Goal: Transaction & Acquisition: Purchase product/service

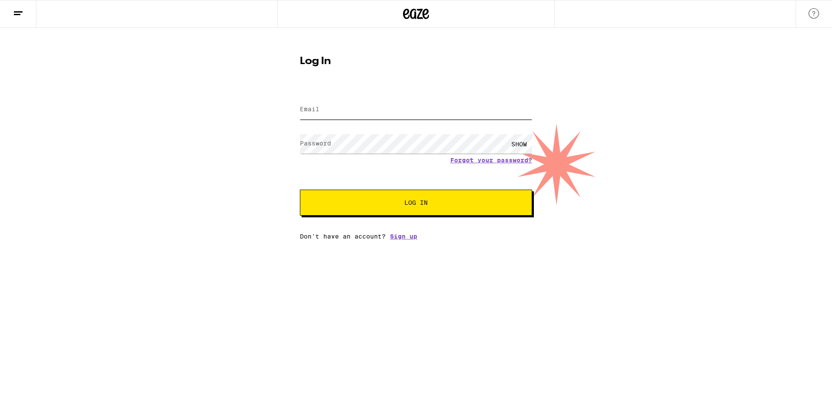
click at [404, 113] on input "Email" at bounding box center [416, 109] width 232 height 19
type input "arletteearwood@gmail.com"
click at [402, 204] on span "Log In" at bounding box center [416, 203] width 162 height 6
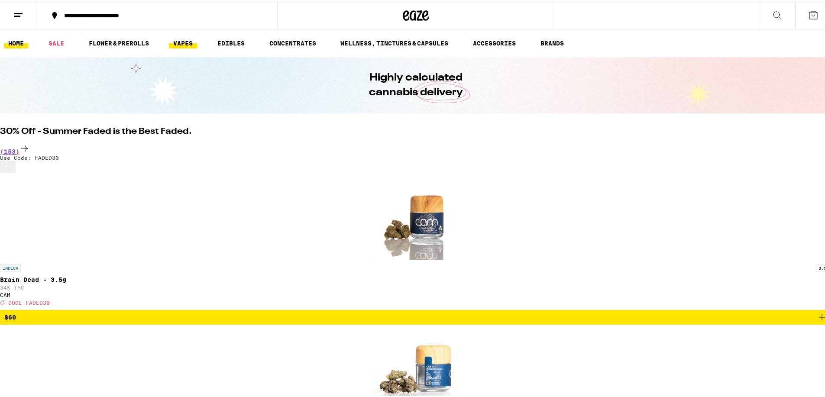
click at [186, 40] on link "VAPES" at bounding box center [183, 41] width 28 height 10
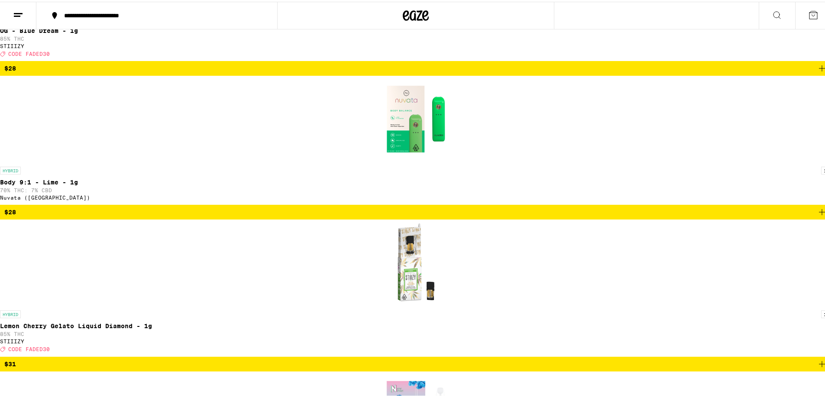
scroll to position [266, 0]
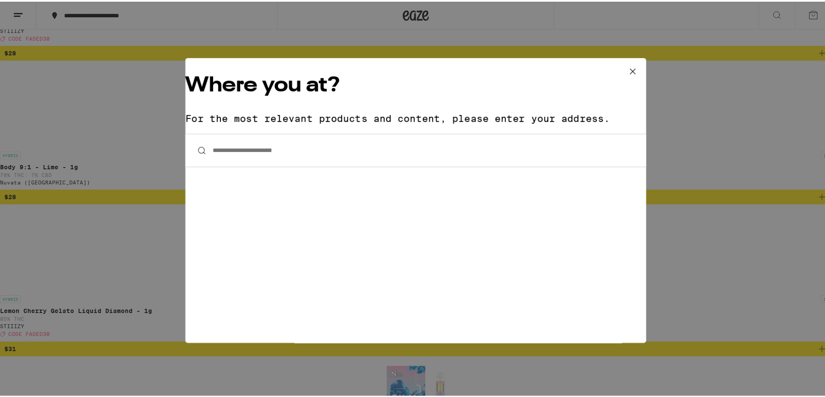
click at [335, 132] on input "**********" at bounding box center [415, 148] width 461 height 33
click at [334, 132] on input "**********" at bounding box center [415, 148] width 461 height 33
click at [626, 67] on icon at bounding box center [632, 69] width 13 height 13
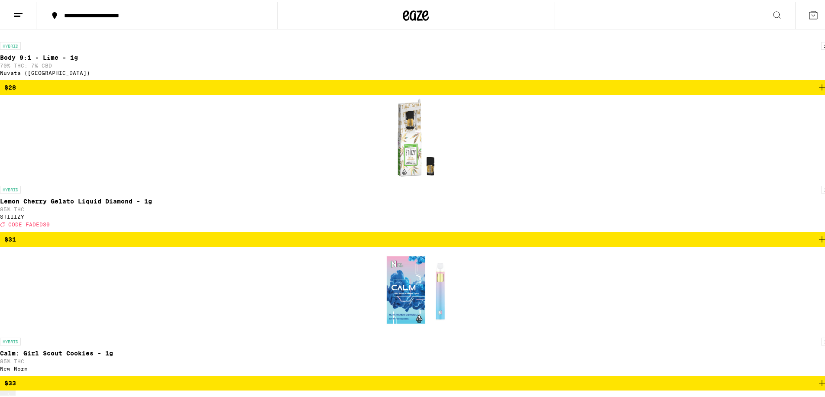
scroll to position [367, 0]
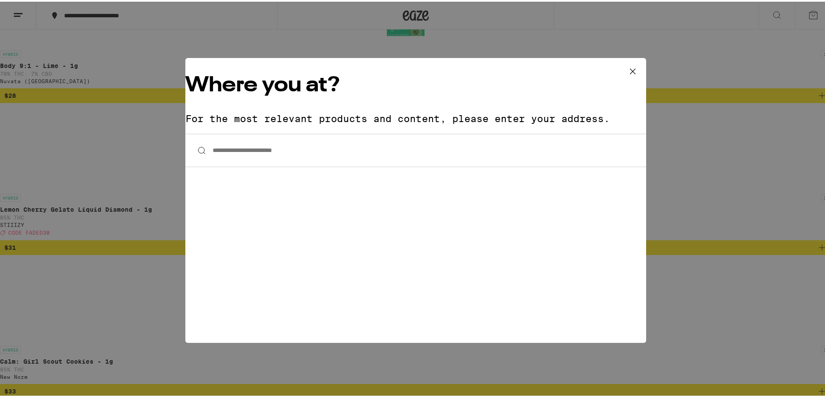
click at [282, 132] on input "**********" at bounding box center [415, 148] width 461 height 33
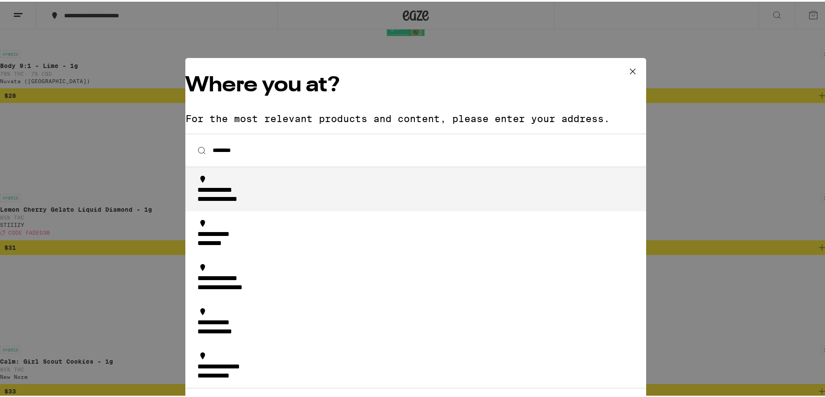
click at [244, 185] on div "**********" at bounding box center [227, 189] width 58 height 9
type input "**********"
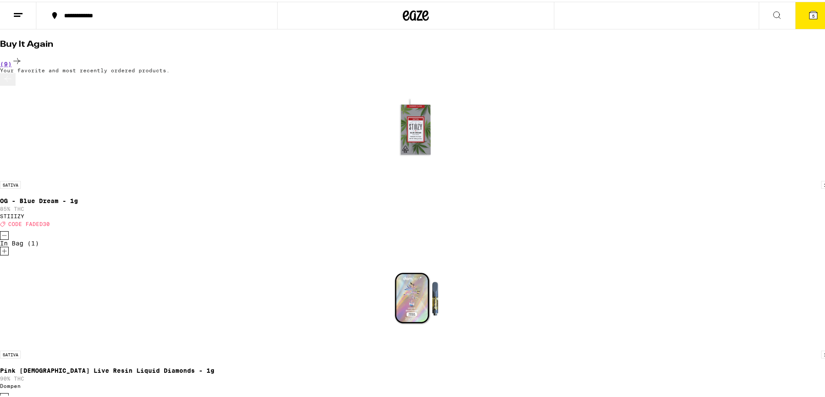
scroll to position [42, 0]
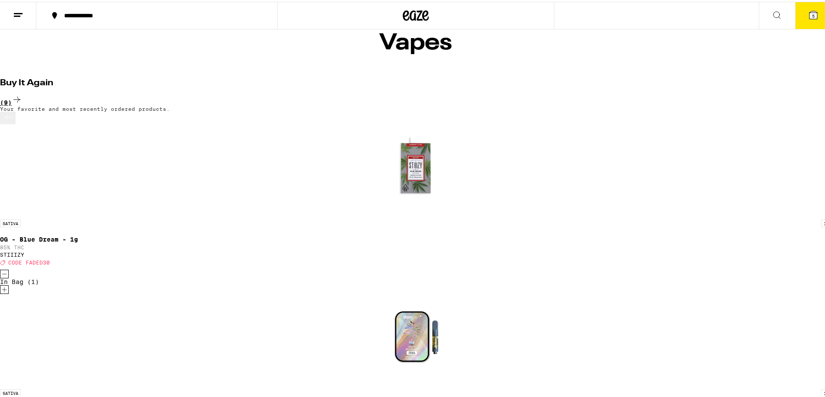
click at [22, 93] on icon at bounding box center [17, 98] width 10 height 10
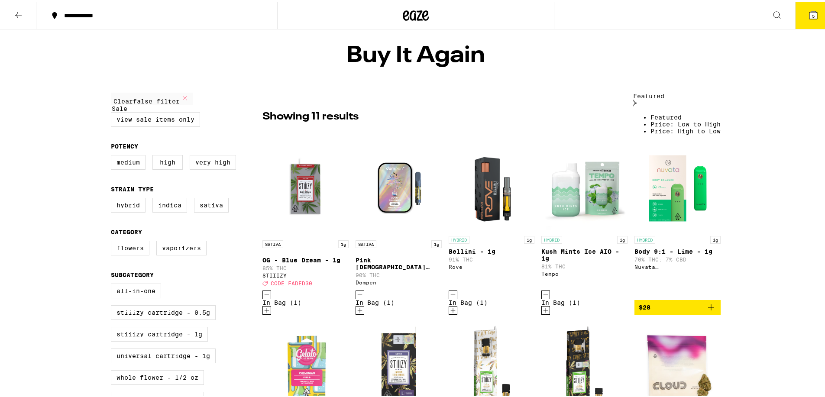
click at [713, 85] on div "**********" at bounding box center [416, 393] width 832 height 787
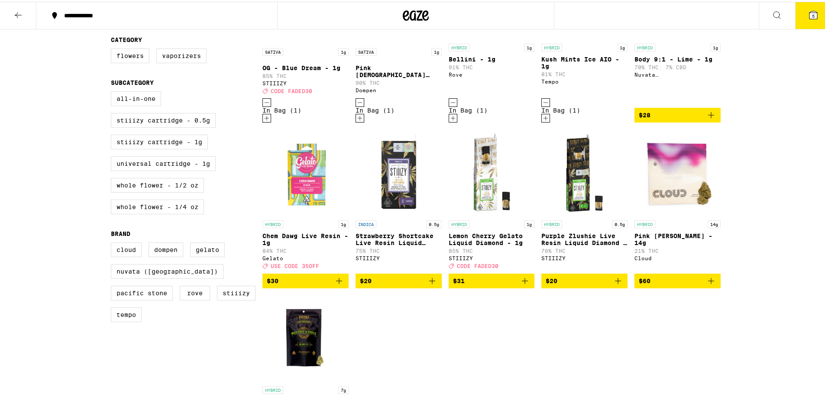
scroll to position [173, 0]
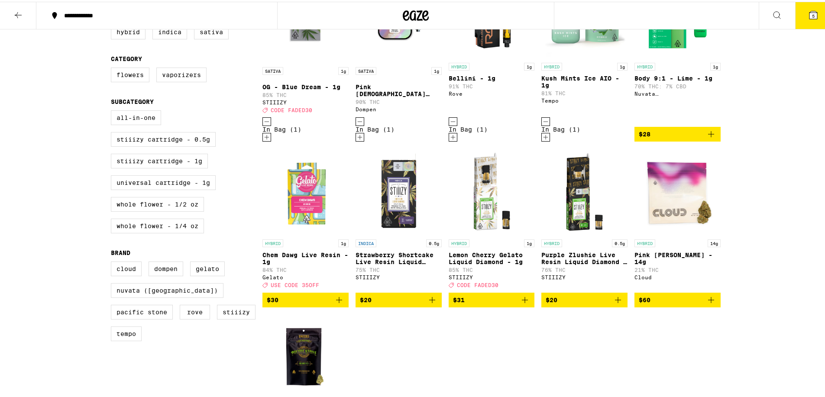
click at [334, 293] on icon "Add to bag" at bounding box center [339, 298] width 10 height 10
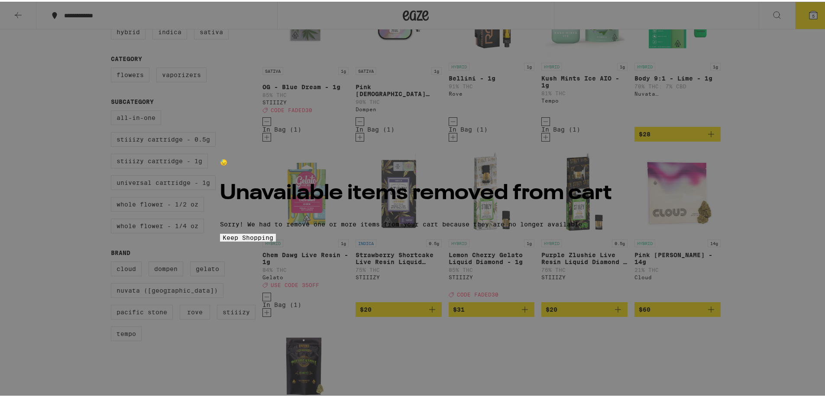
click at [276, 240] on button "Keep Shopping" at bounding box center [248, 236] width 56 height 8
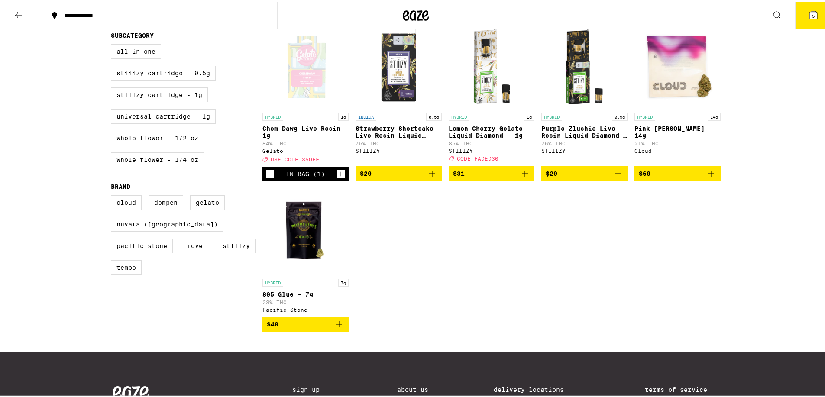
drag, startPoint x: 143, startPoint y: 61, endPoint x: 182, endPoint y: 68, distance: 38.7
click at [143, 57] on label "All-In-One" at bounding box center [136, 49] width 50 height 15
click at [113, 44] on input "All-In-One" at bounding box center [113, 44] width 0 height 0
checkbox input "true"
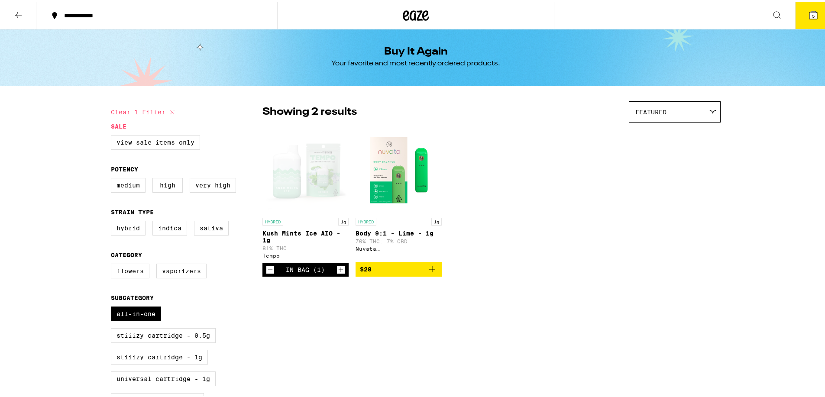
click at [716, 111] on div "Featured" at bounding box center [674, 110] width 91 height 20
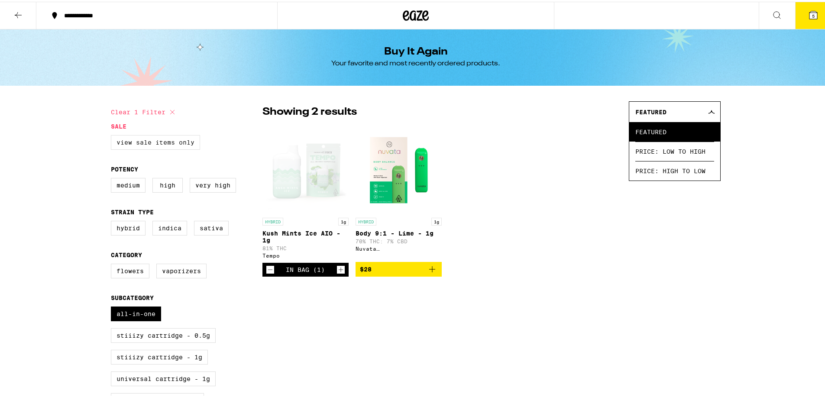
click at [159, 142] on label "View Sale Items Only" at bounding box center [155, 140] width 89 height 15
click at [113, 135] on input "View Sale Items Only" at bounding box center [113, 135] width 0 height 0
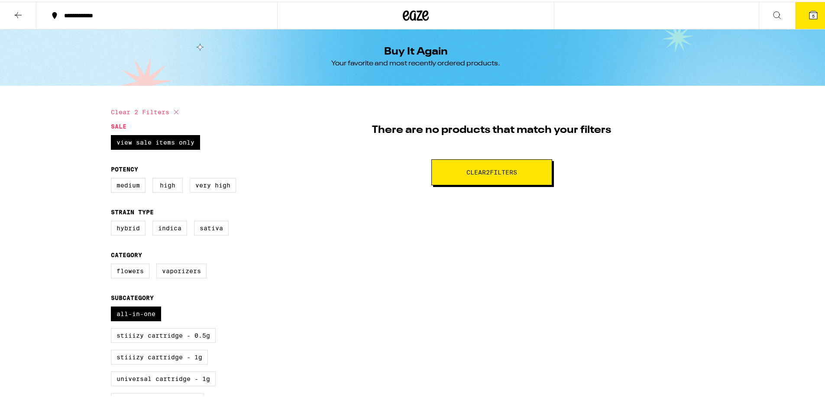
click at [517, 175] on button "Clear 2 filter s" at bounding box center [491, 171] width 121 height 26
checkbox input "false"
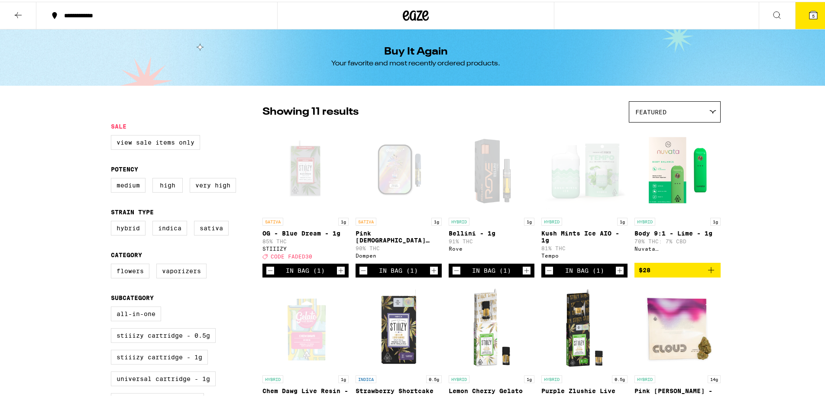
click at [18, 13] on icon at bounding box center [18, 13] width 7 height 6
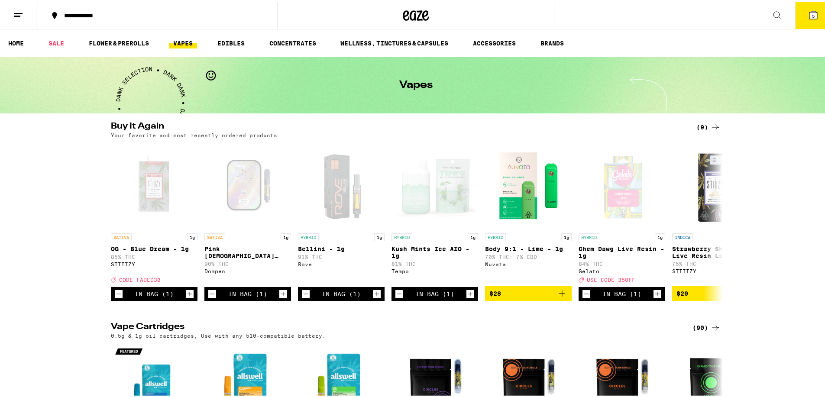
click at [812, 15] on span "5" at bounding box center [813, 14] width 3 height 5
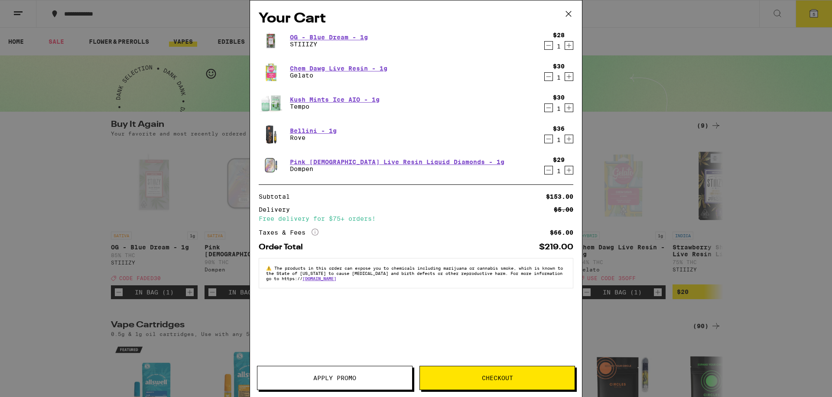
click at [545, 110] on icon "Decrement" at bounding box center [549, 108] width 8 height 10
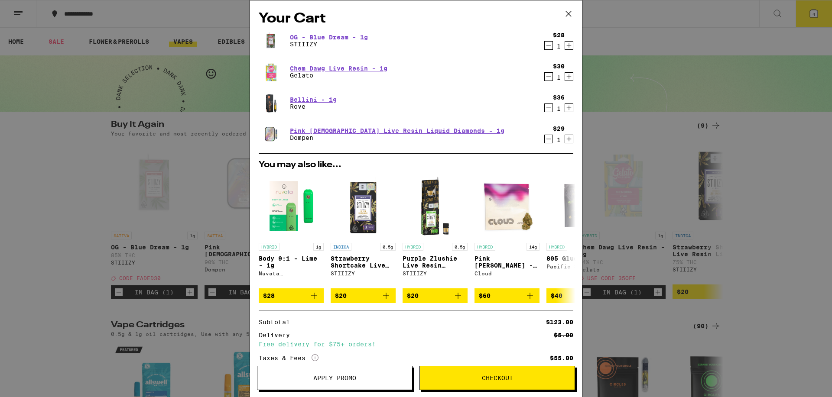
click at [545, 108] on icon "Decrement" at bounding box center [549, 108] width 8 height 10
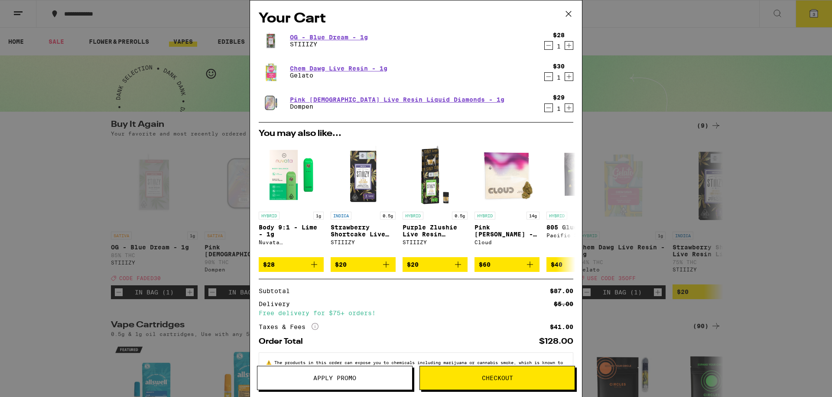
click at [545, 44] on icon "Decrement" at bounding box center [549, 45] width 8 height 10
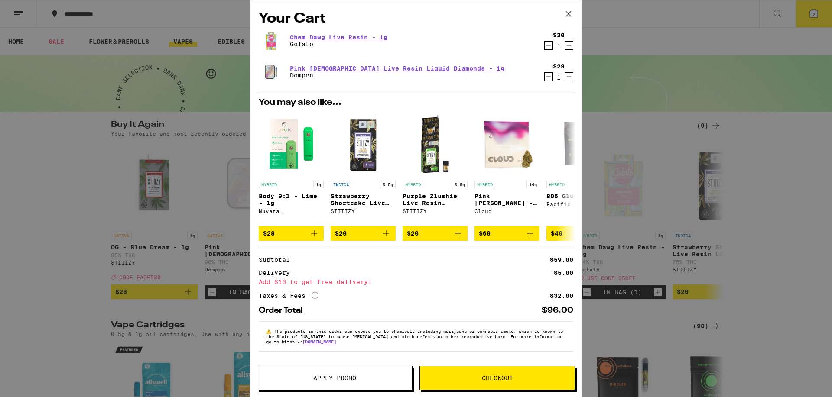
click at [573, 13] on icon at bounding box center [568, 13] width 13 height 13
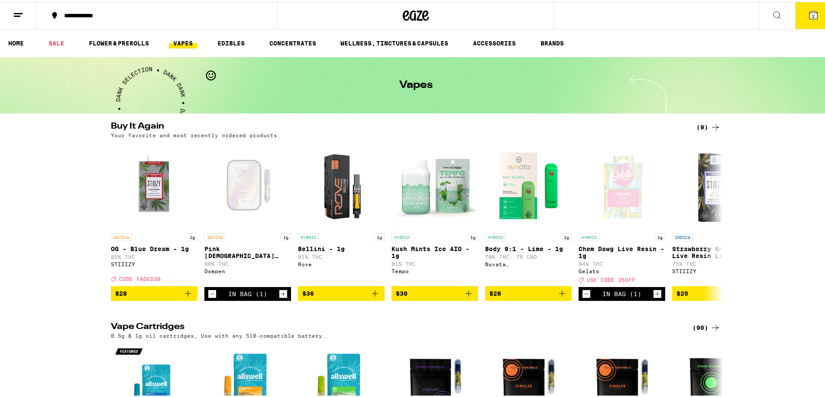
click at [772, 185] on div "Buy It Again (9) Your favorite and most recently ordered products. SATIVA 1g OG…" at bounding box center [416, 209] width 832 height 179
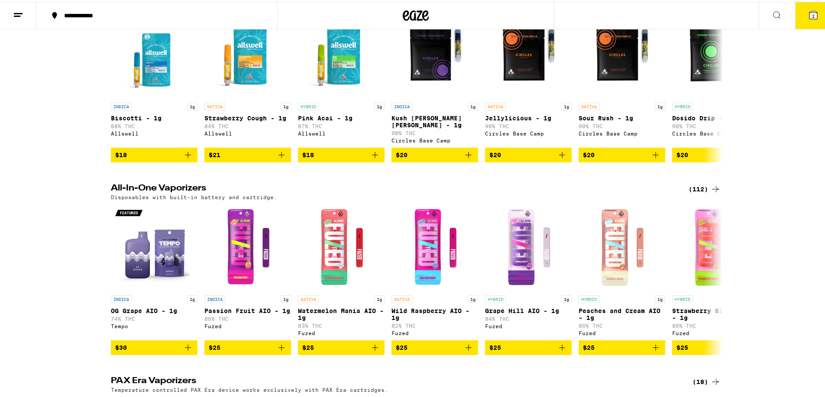
scroll to position [474, 0]
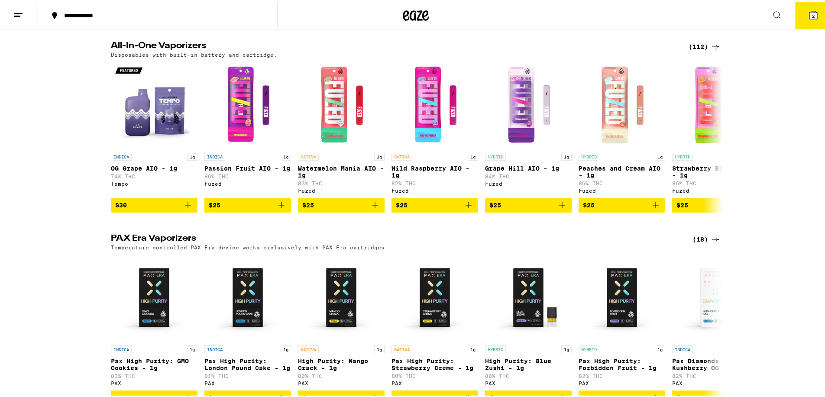
click at [714, 50] on icon at bounding box center [715, 45] width 10 height 10
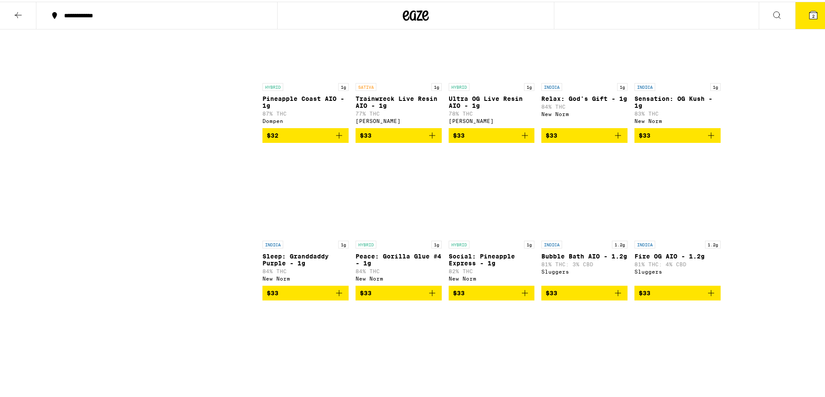
scroll to position [1567, 0]
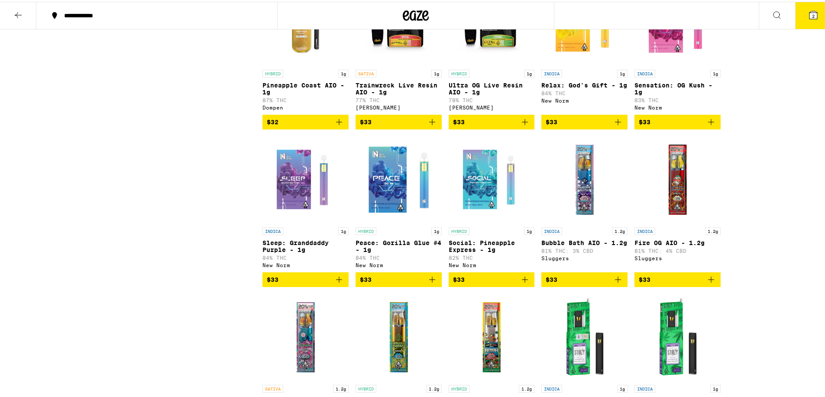
click at [521, 126] on icon "Add to bag" at bounding box center [525, 120] width 10 height 10
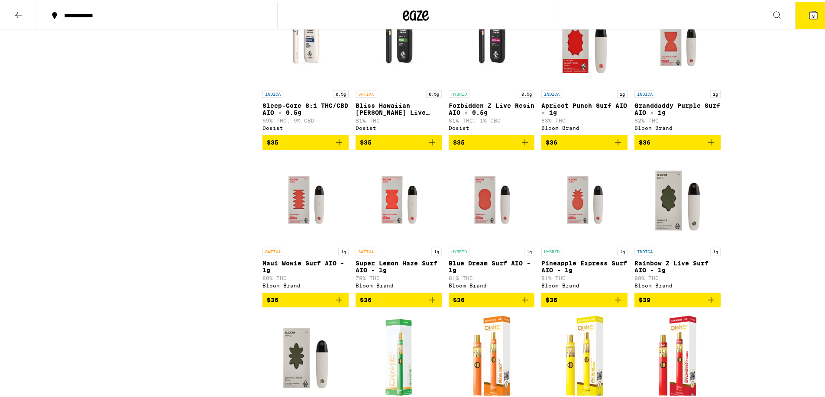
scroll to position [2518, 0]
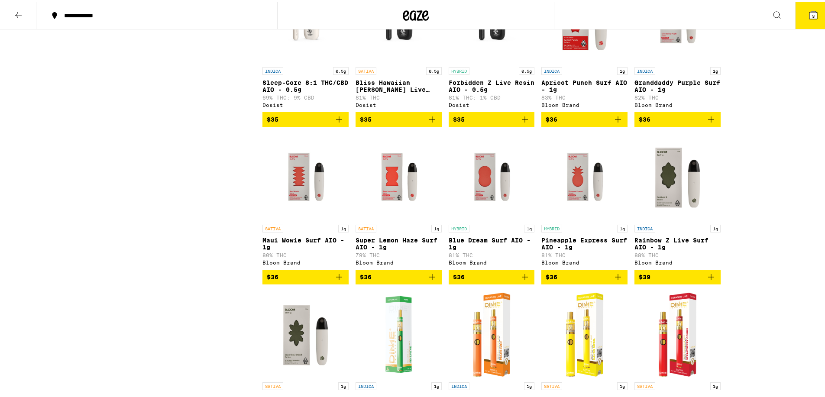
drag, startPoint x: 521, startPoint y: 201, endPoint x: 532, endPoint y: 206, distance: 11.4
click at [522, 123] on icon "Add to bag" at bounding box center [525, 118] width 10 height 10
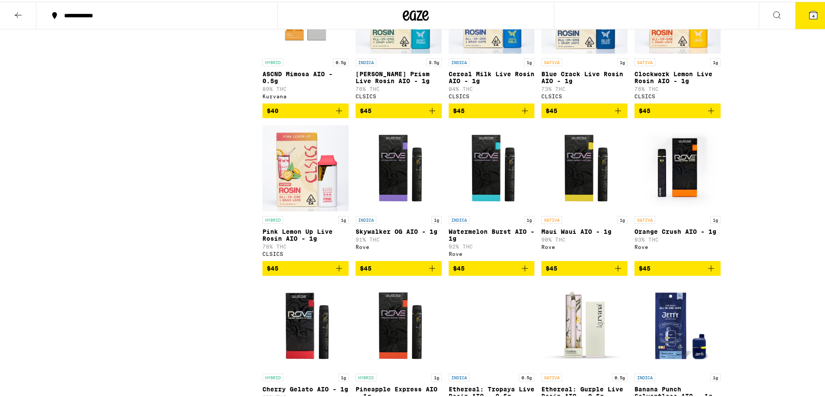
scroll to position [3181, 0]
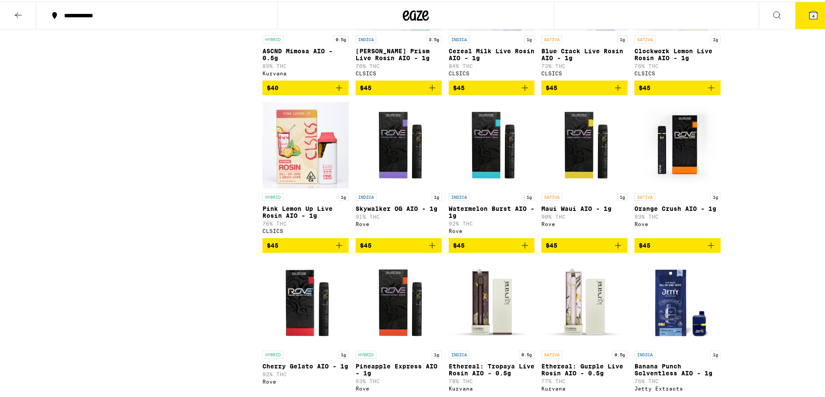
click at [334, 249] on icon "Add to bag" at bounding box center [339, 244] width 10 height 10
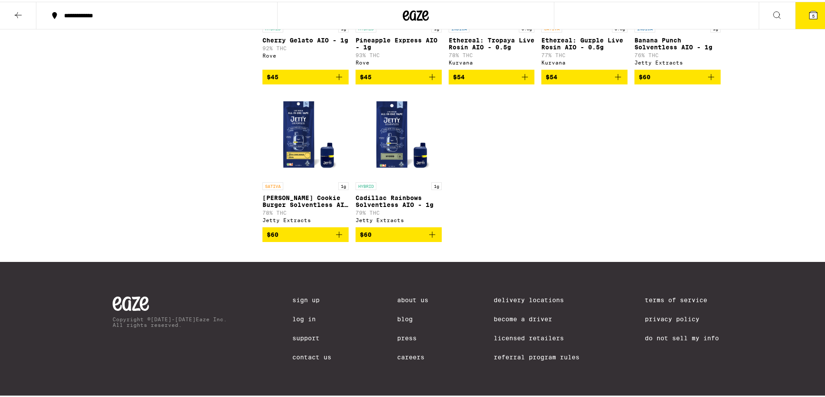
scroll to position [3620, 0]
click at [430, 238] on icon "Add to bag" at bounding box center [432, 233] width 10 height 10
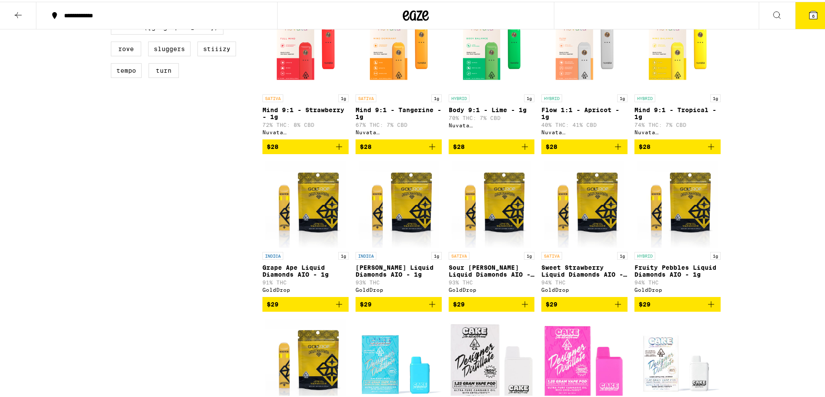
scroll to position [0, 0]
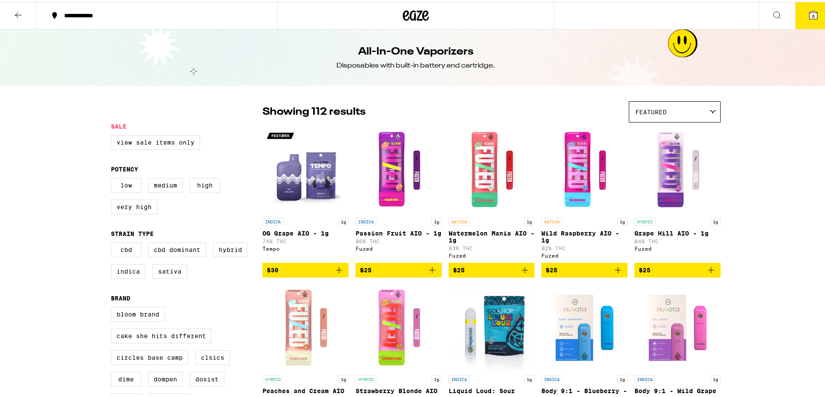
click at [19, 13] on icon at bounding box center [18, 13] width 10 height 10
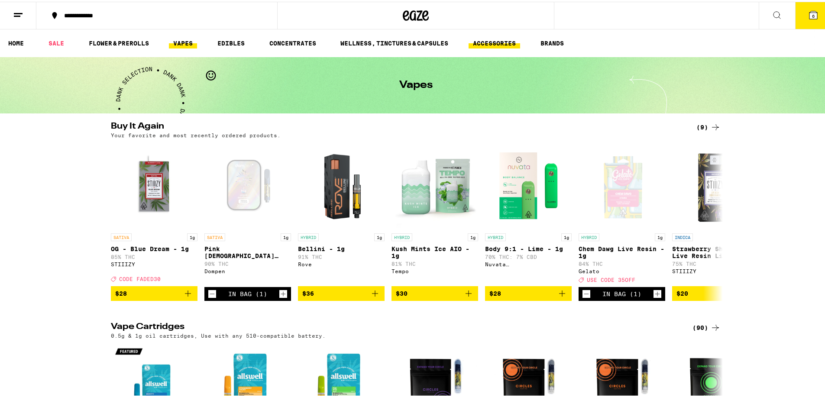
click at [483, 37] on link "ACCESSORIES" at bounding box center [495, 41] width 52 height 10
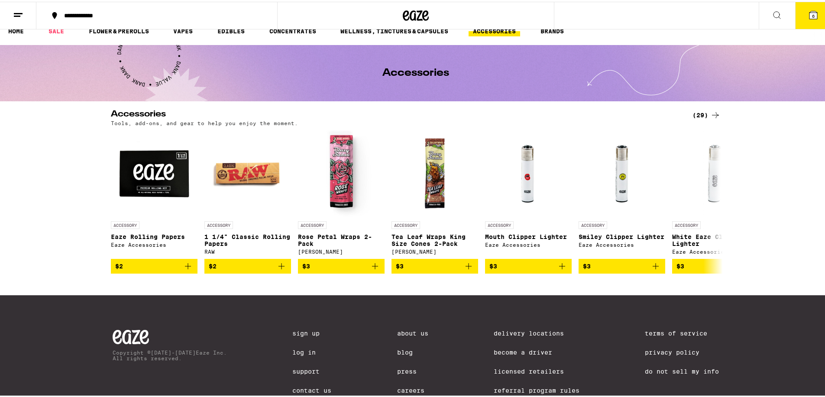
scroll to position [23, 0]
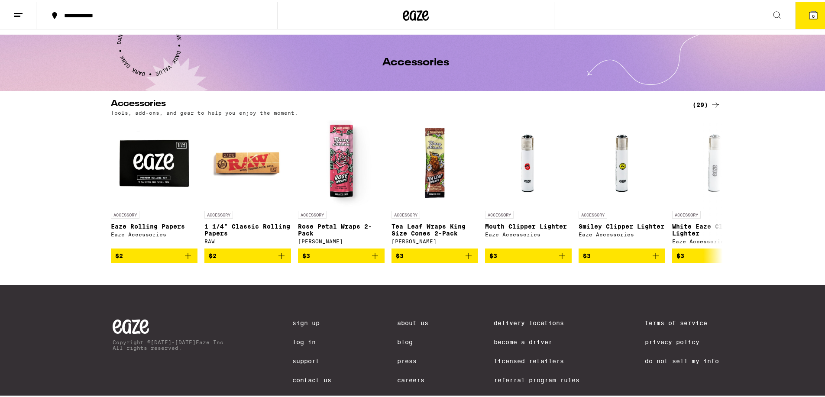
click at [710, 101] on icon at bounding box center [715, 103] width 10 height 10
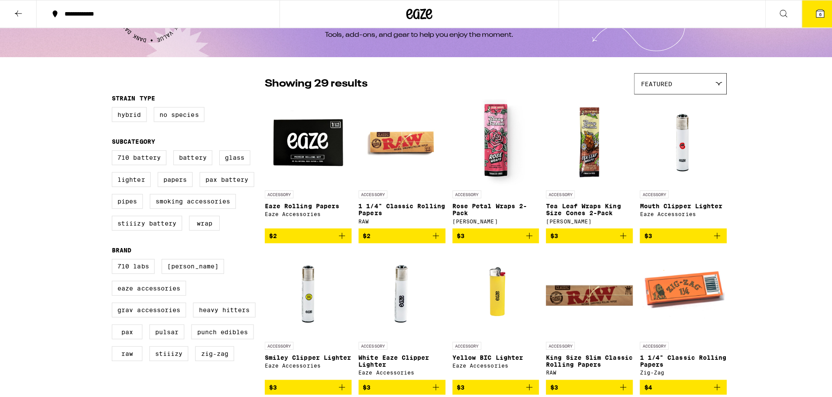
scroll to position [26, 0]
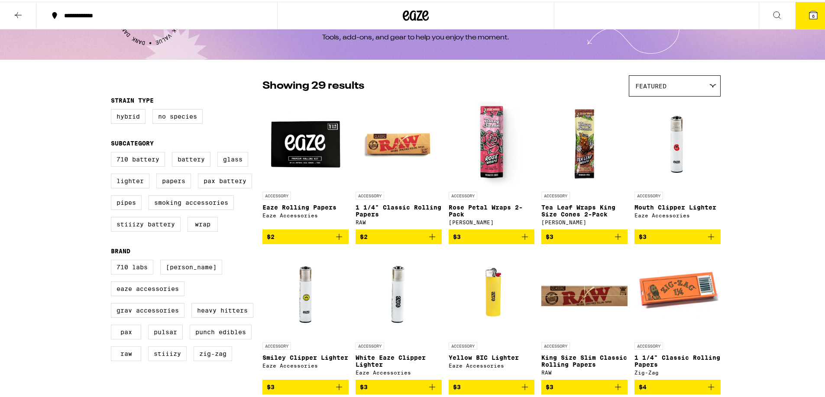
click at [812, 16] on span "6" at bounding box center [813, 14] width 3 height 5
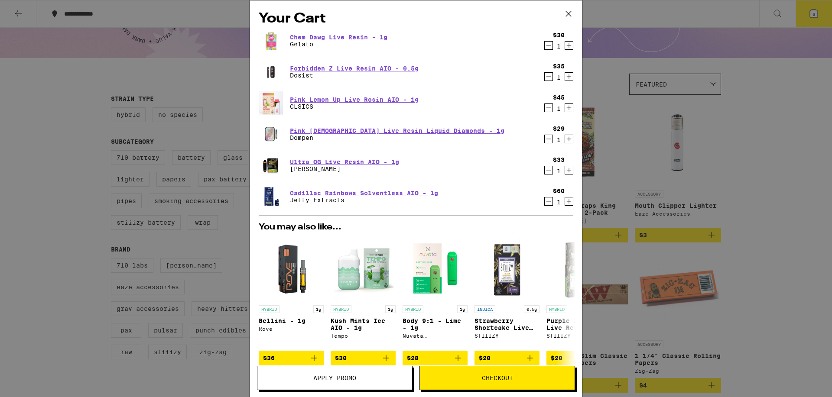
click at [565, 77] on icon "Increment" at bounding box center [569, 76] width 8 height 10
click at [545, 78] on icon "Decrement" at bounding box center [549, 76] width 8 height 10
click at [545, 77] on icon "Decrement" at bounding box center [549, 76] width 8 height 10
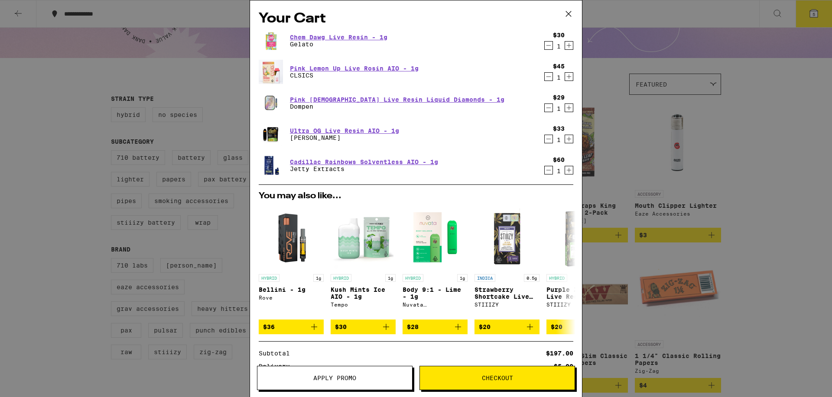
click at [545, 47] on icon "Decrement" at bounding box center [549, 45] width 8 height 10
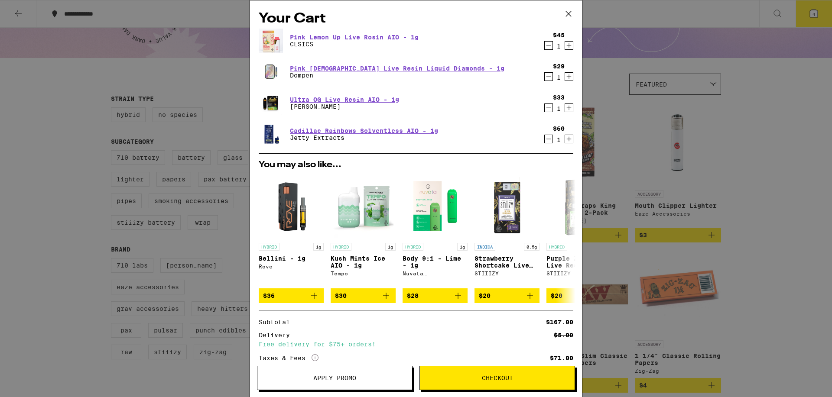
click at [545, 80] on icon "Decrement" at bounding box center [549, 76] width 8 height 10
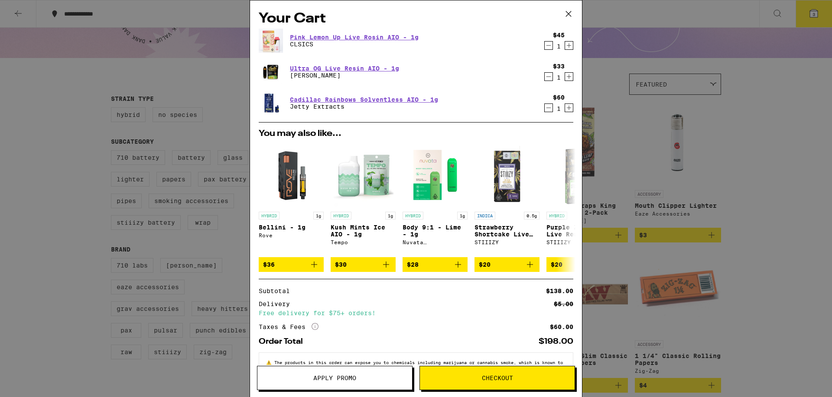
click at [490, 380] on span "Checkout" at bounding box center [497, 378] width 31 height 6
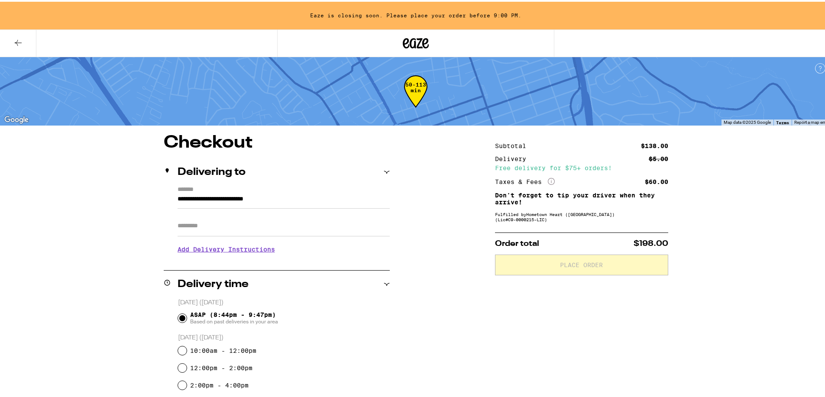
click at [217, 230] on input "Apt/Suite" at bounding box center [284, 224] width 212 height 21
type input "*****"
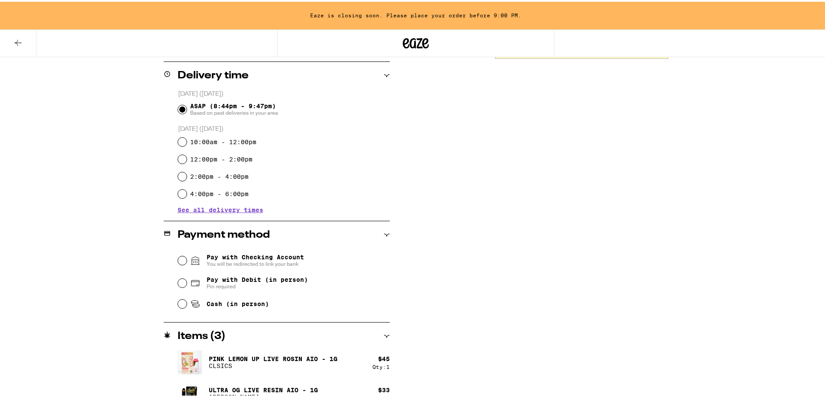
scroll to position [260, 0]
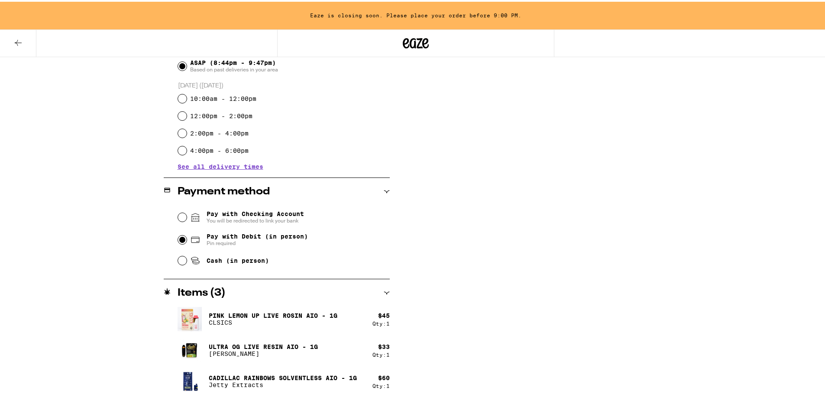
click at [182, 240] on input "Pay with Debit (in person) Pin required" at bounding box center [182, 238] width 9 height 9
radio input "true"
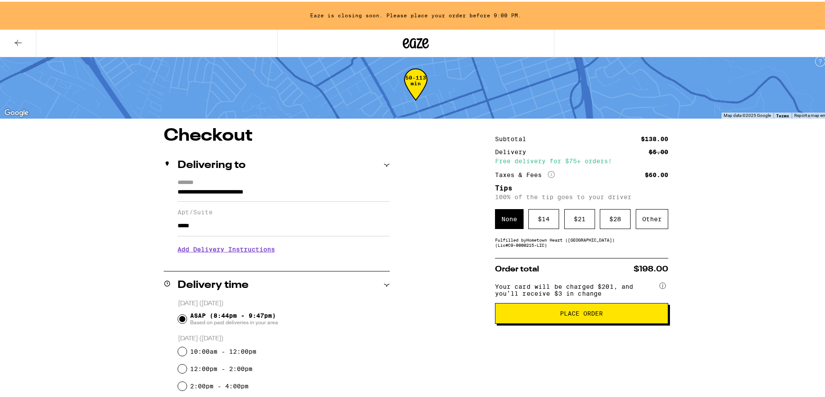
scroll to position [0, 0]
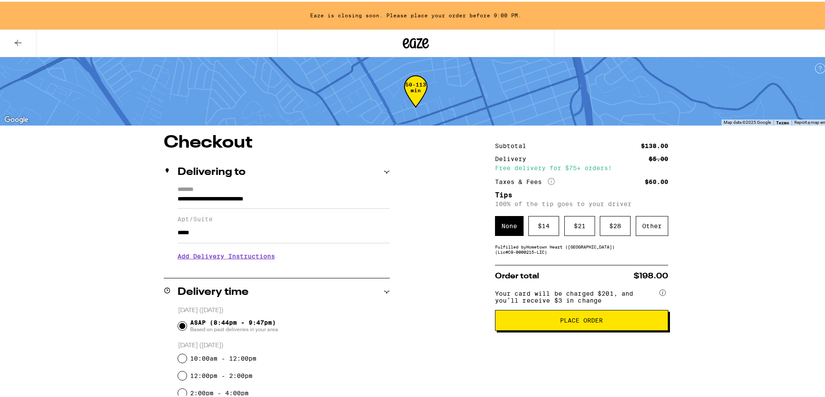
click at [573, 322] on span "Place Order" at bounding box center [581, 319] width 43 height 6
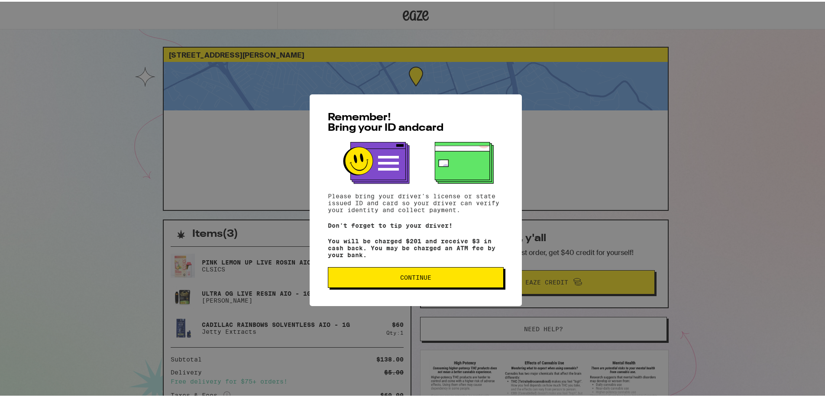
click at [426, 284] on button "Continue" at bounding box center [416, 276] width 176 height 21
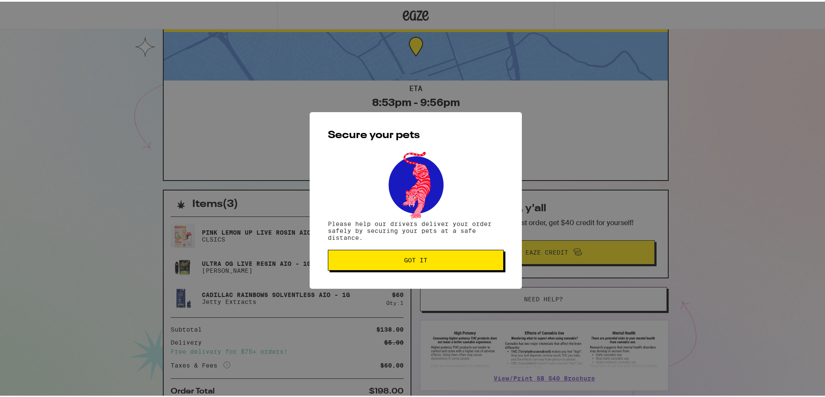
scroll to position [43, 0]
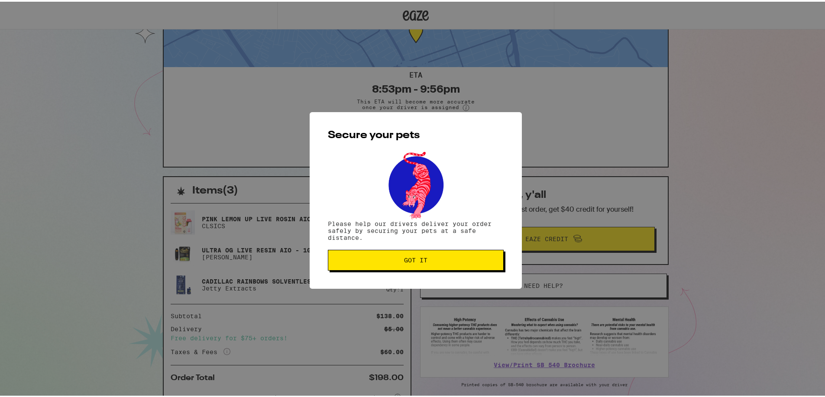
click at [461, 256] on span "Got it" at bounding box center [415, 259] width 161 height 6
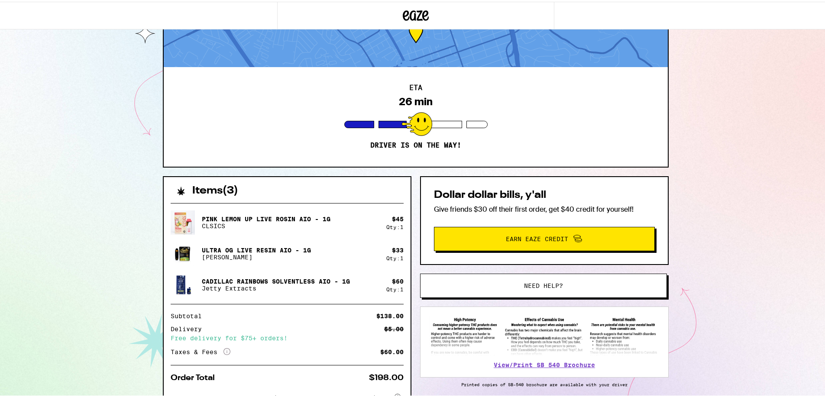
click at [711, 94] on div "[STREET_ADDRESS][PERSON_NAME] ETA 26 min Driver is on the way! Items ( 3 ) Pink…" at bounding box center [416, 209] width 832 height 505
